Goal: Find contact information: Find contact information

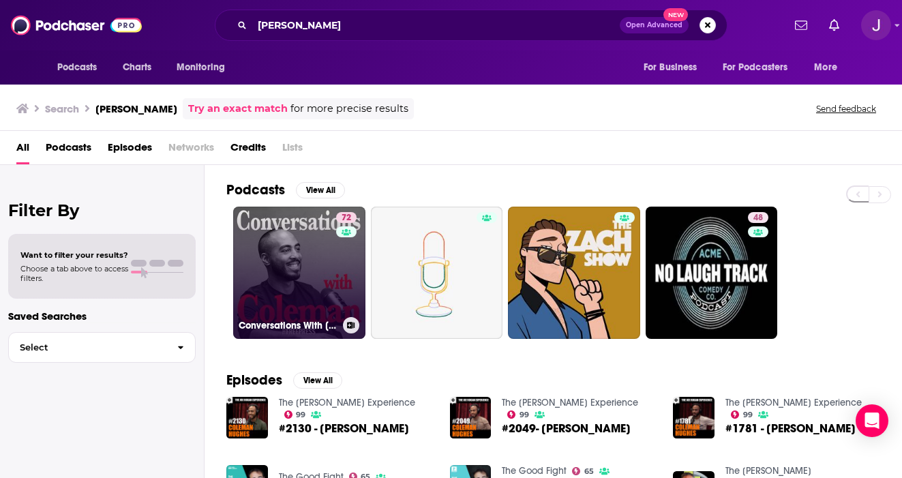
click at [326, 277] on link "72 Conversations With [PERSON_NAME]" at bounding box center [299, 273] width 132 height 132
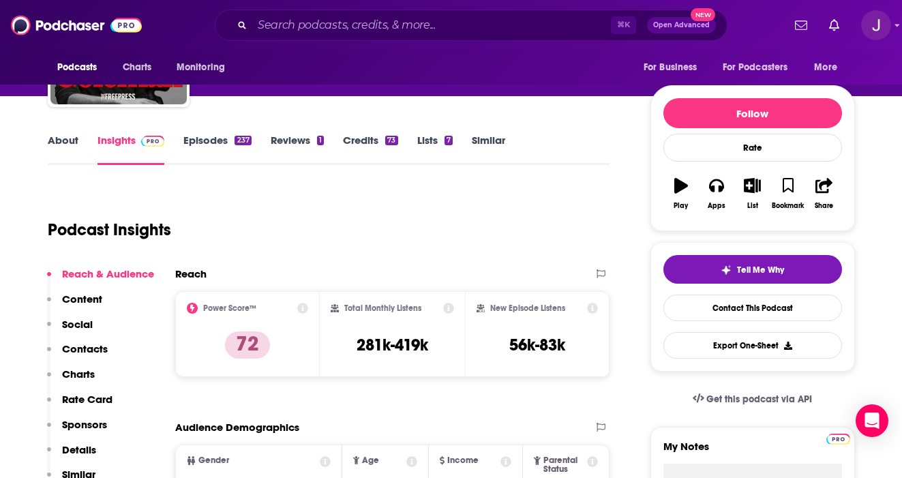
scroll to position [144, 0]
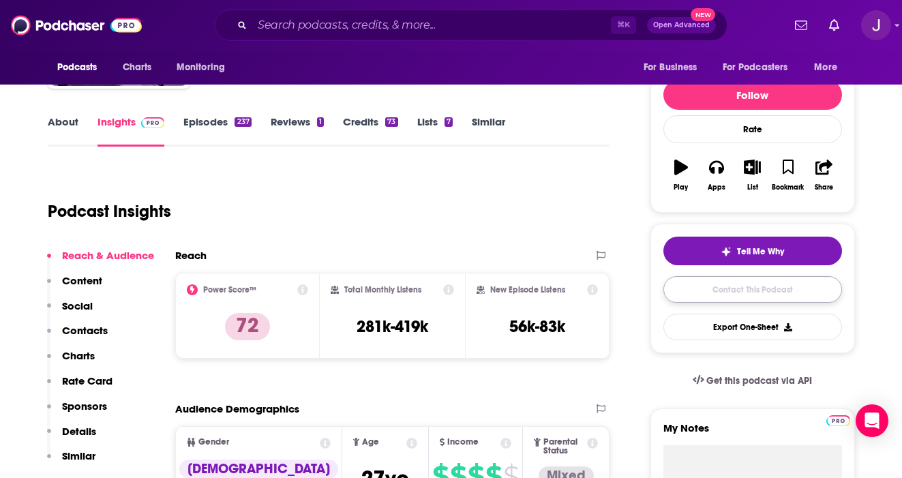
click at [795, 292] on link "Contact This Podcast" at bounding box center [752, 289] width 179 height 27
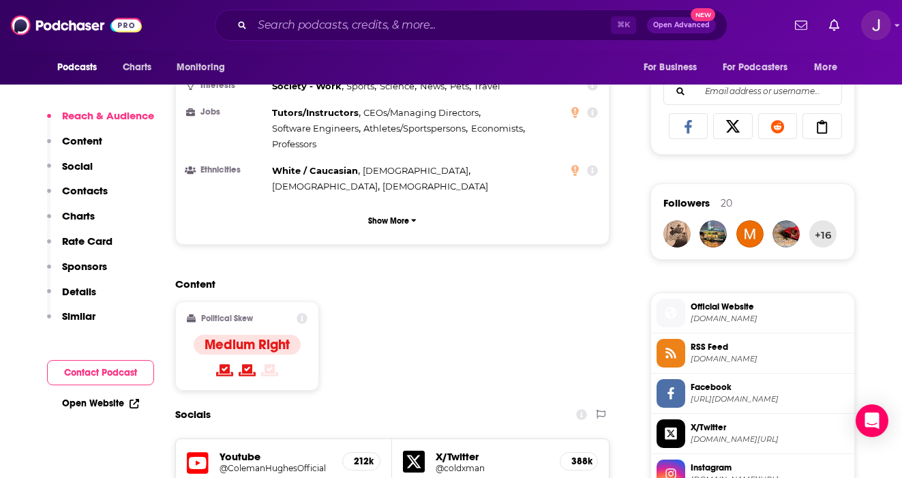
scroll to position [1130, 0]
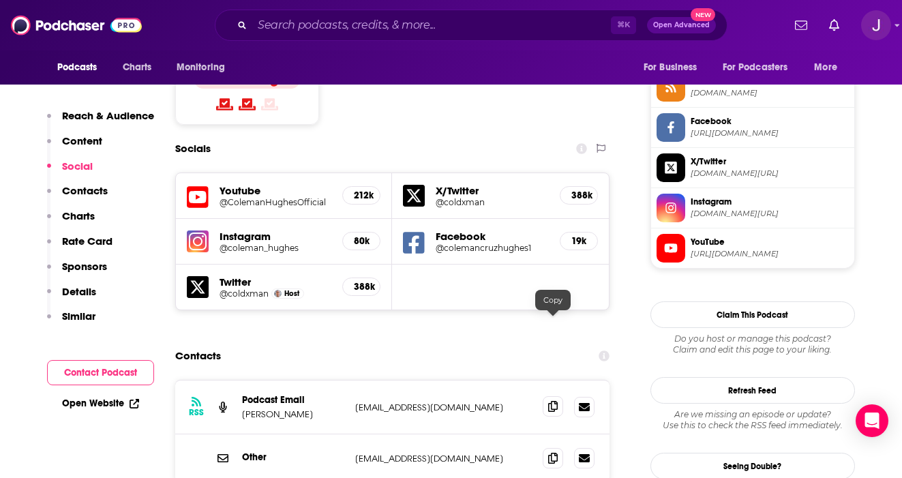
click at [554, 401] on icon at bounding box center [553, 406] width 10 height 11
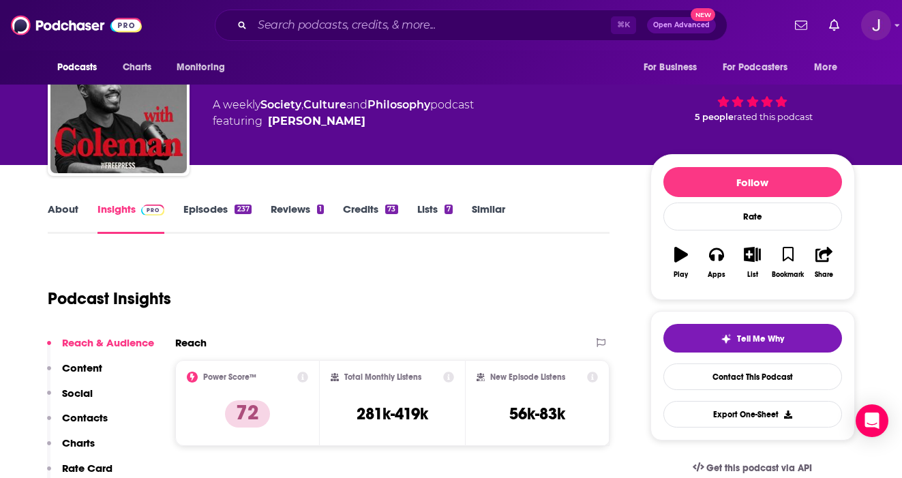
scroll to position [0, 0]
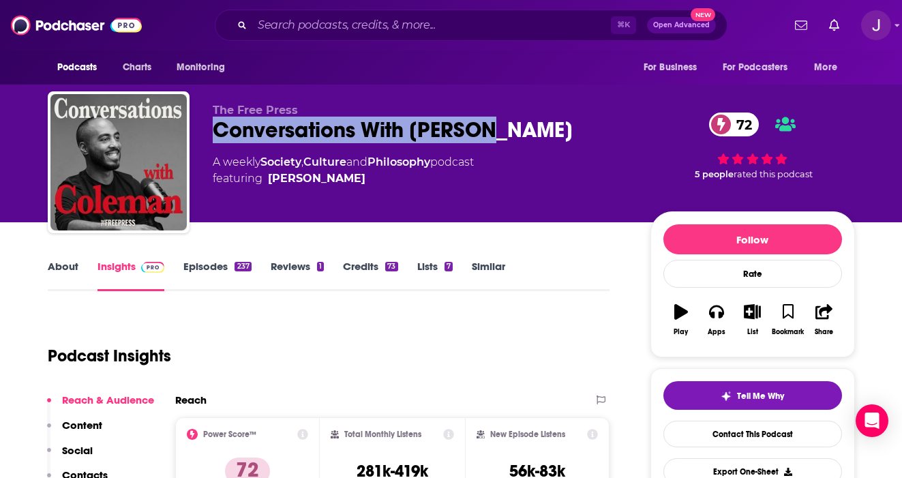
drag, startPoint x: 508, startPoint y: 130, endPoint x: 214, endPoint y: 129, distance: 294.4
click at [213, 130] on div "Conversations With [PERSON_NAME] 72" at bounding box center [421, 130] width 416 height 27
copy h2 "Conversations With [PERSON_NAME]"
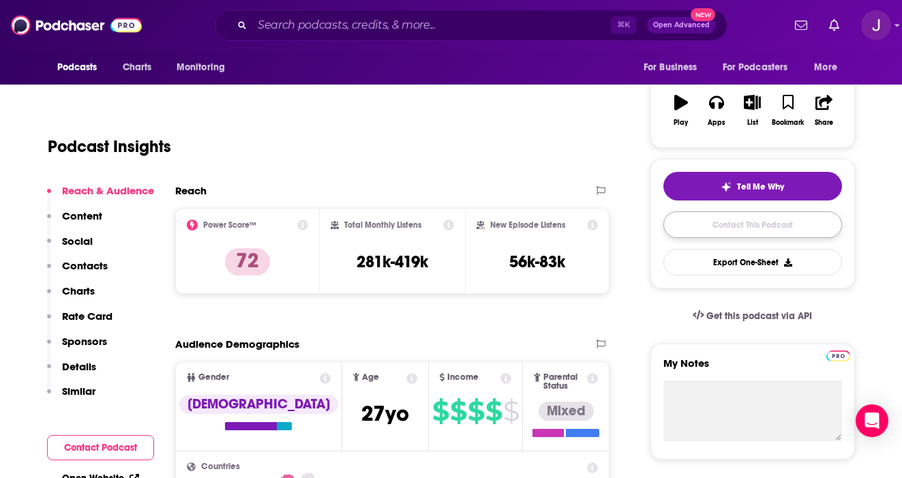
click at [744, 226] on link "Contact This Podcast" at bounding box center [752, 224] width 179 height 27
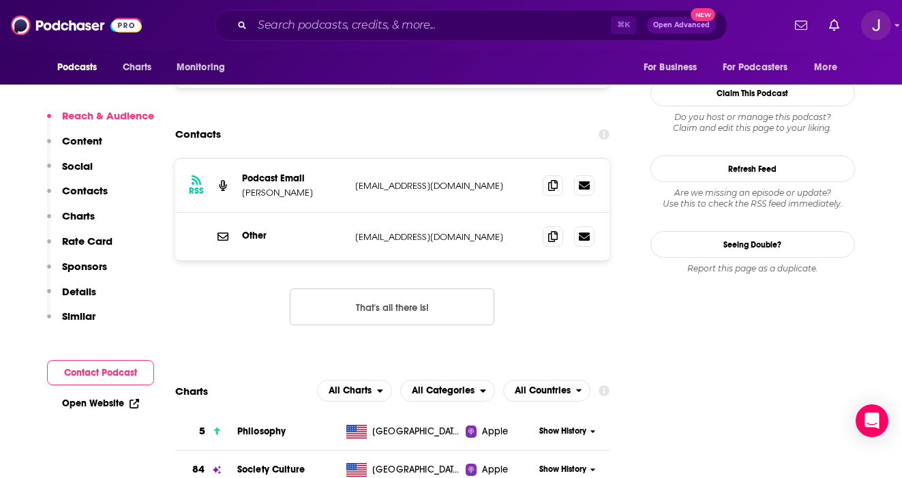
scroll to position [1347, 0]
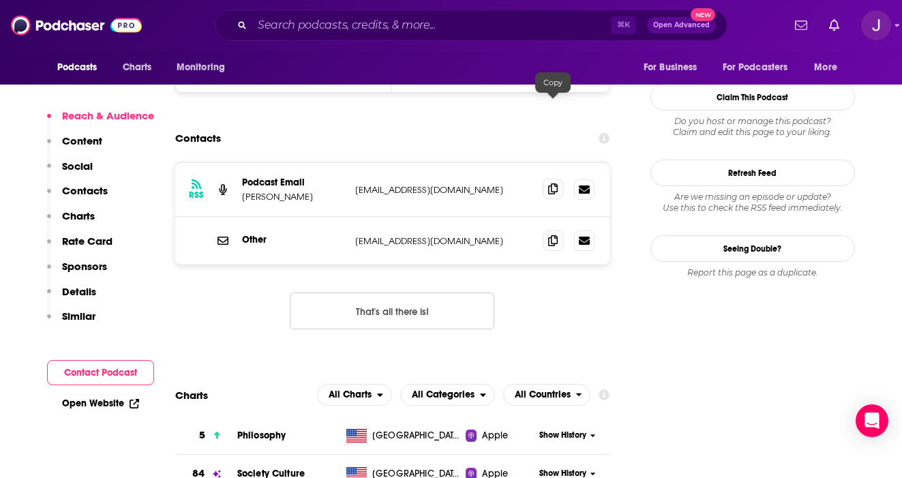
click at [555, 183] on icon at bounding box center [553, 188] width 10 height 11
click at [552, 183] on icon at bounding box center [553, 188] width 10 height 11
